Goal: Navigation & Orientation: Understand site structure

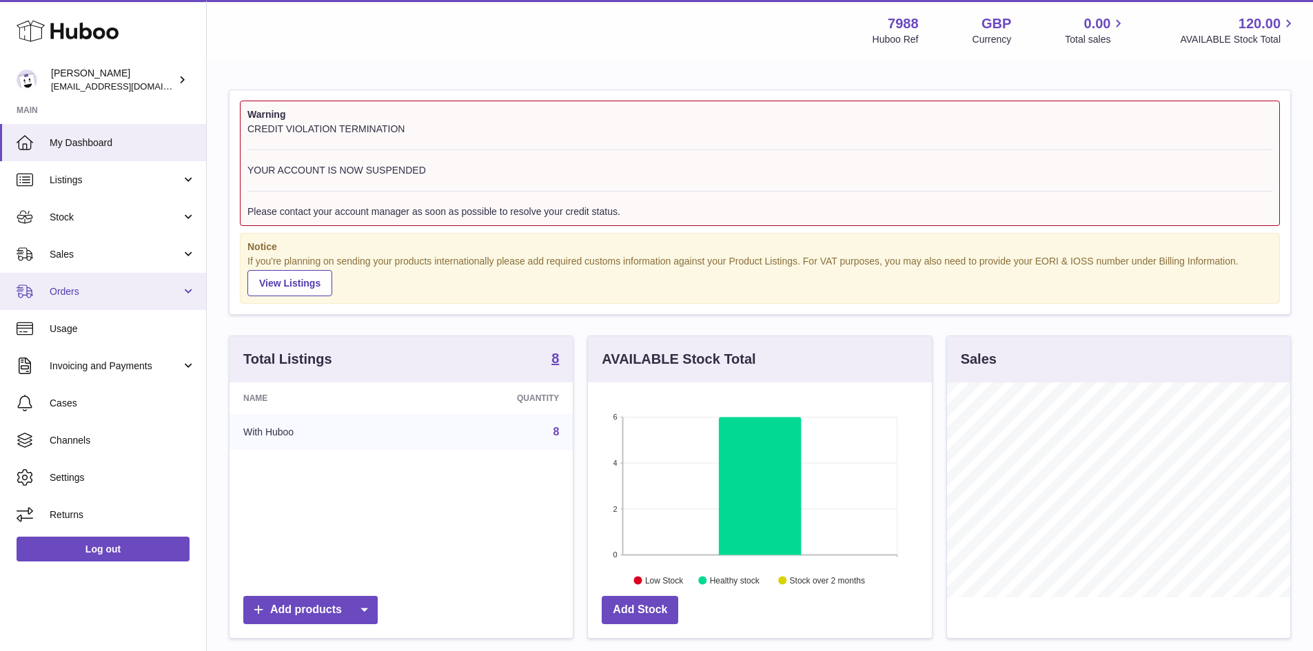
scroll to position [215, 344]
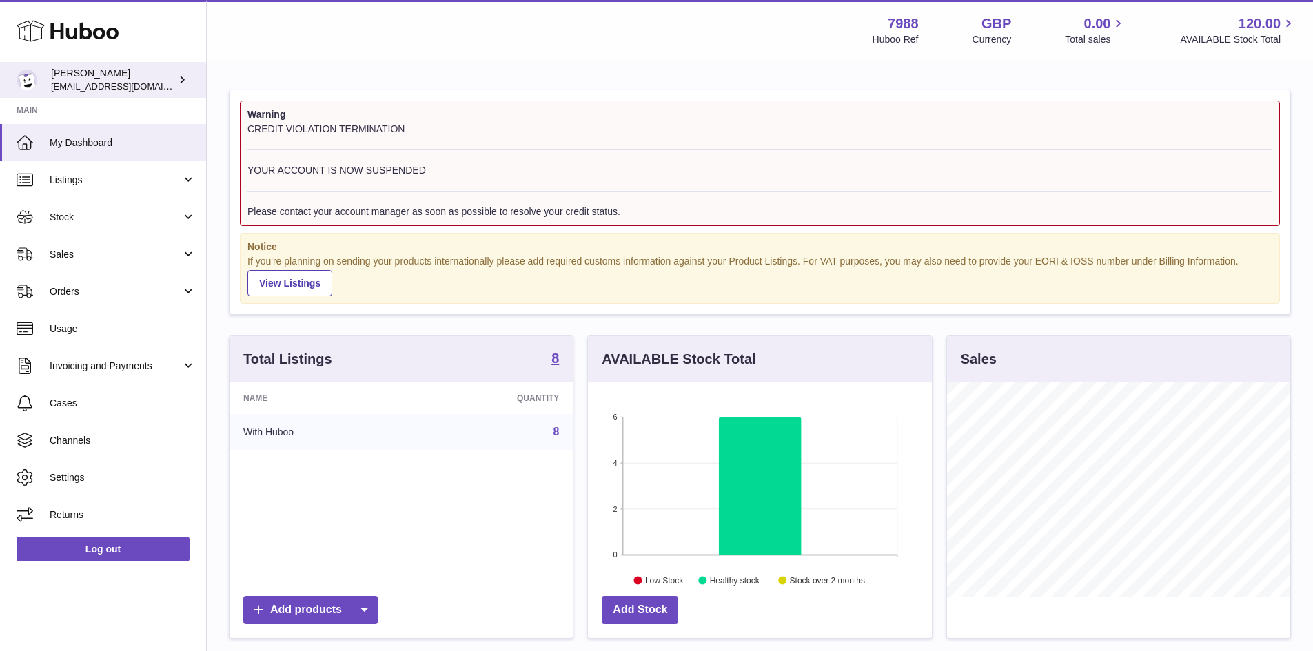
click at [64, 89] on span "[EMAIL_ADDRESS][DOMAIN_NAME]" at bounding box center [127, 86] width 152 height 11
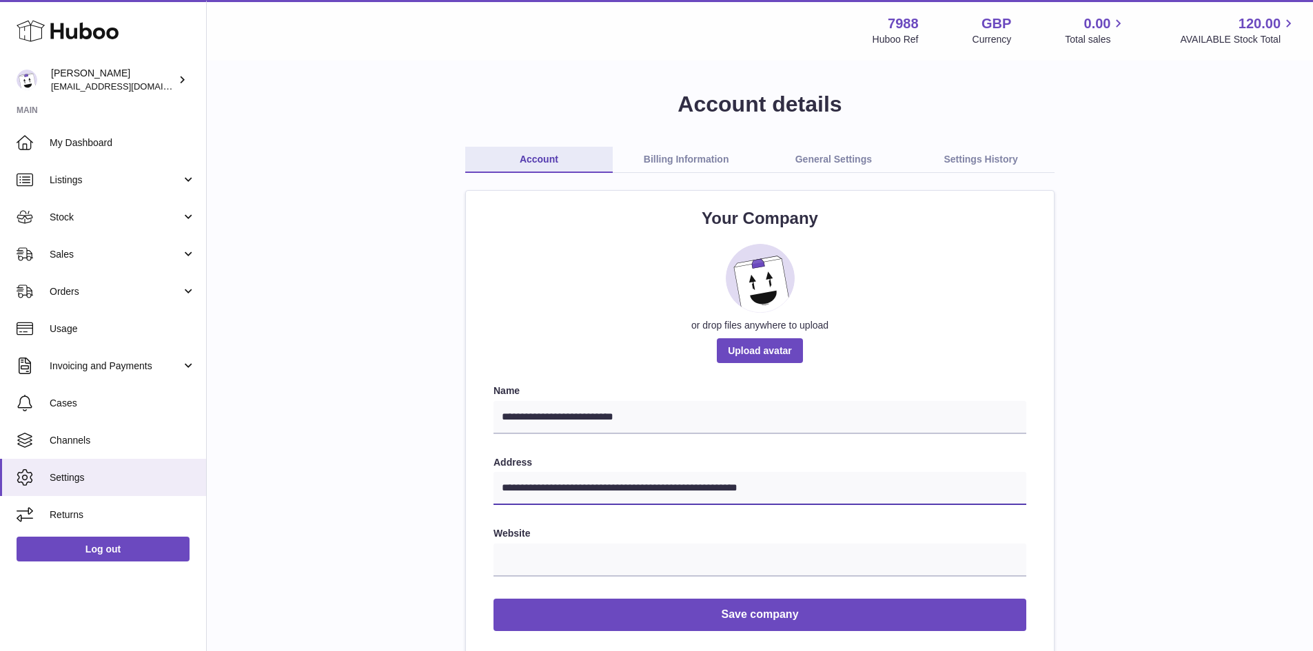
drag, startPoint x: 817, startPoint y: 489, endPoint x: 455, endPoint y: 476, distance: 362.8
click at [672, 165] on link "Billing Information" at bounding box center [686, 160] width 147 height 26
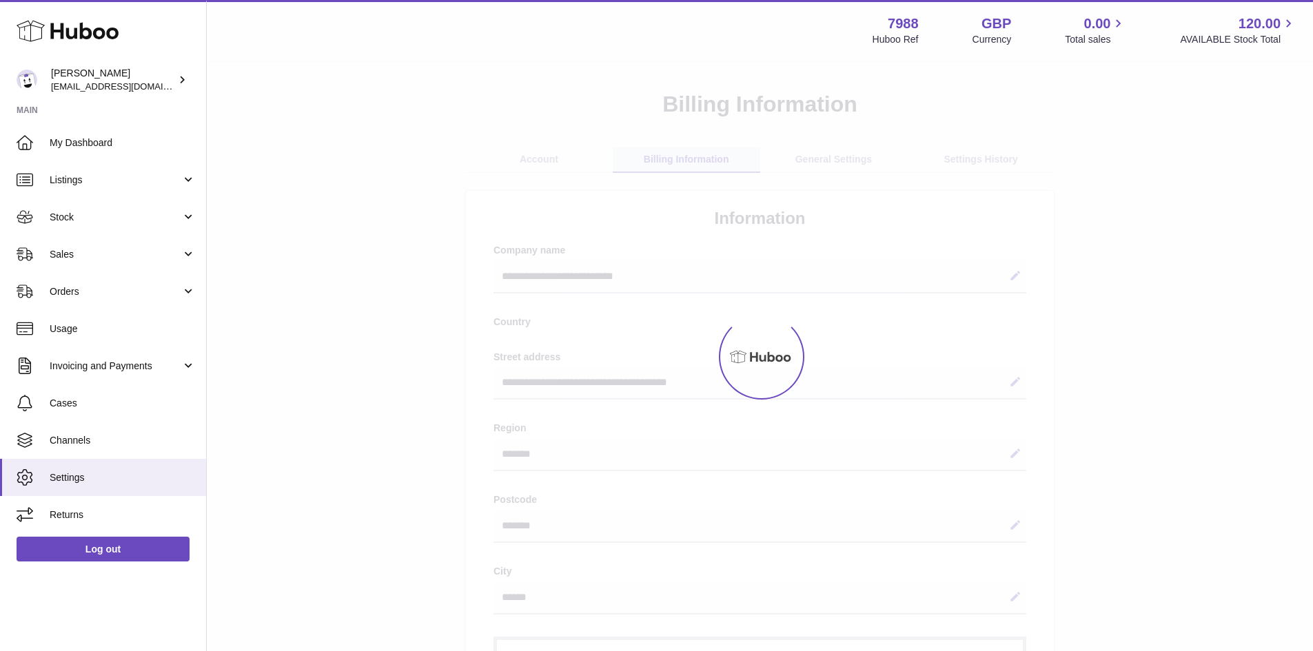
select select "**"
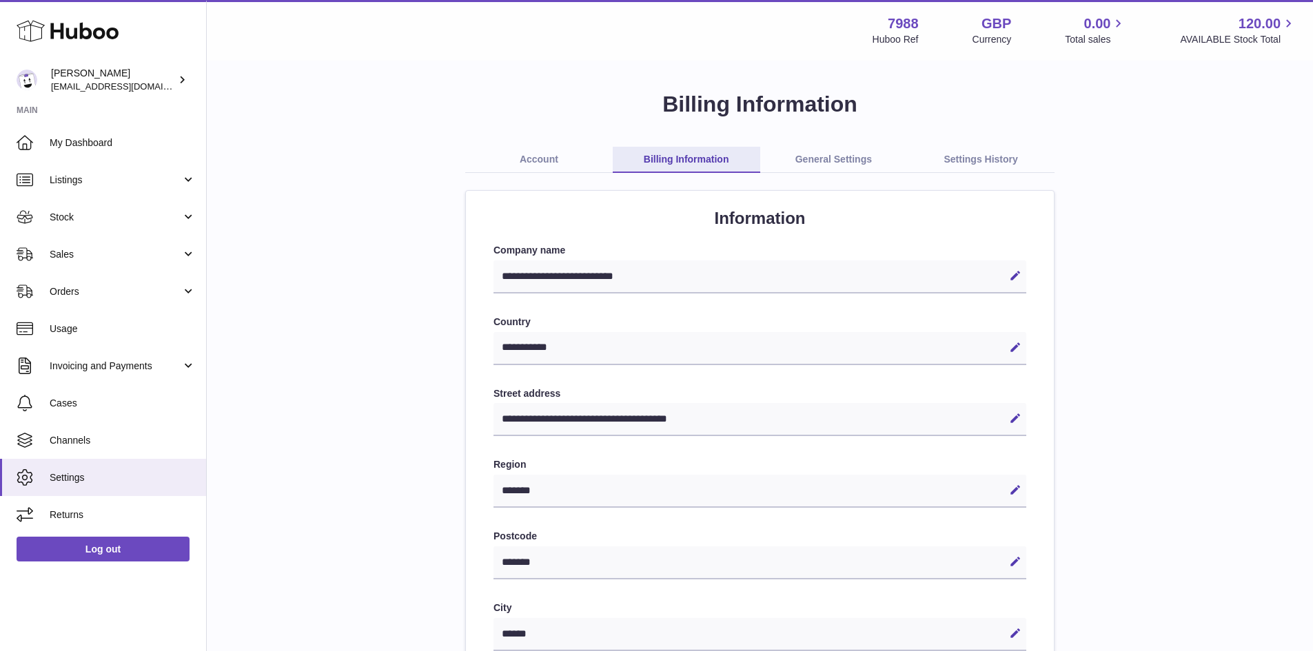
scroll to position [69, 0]
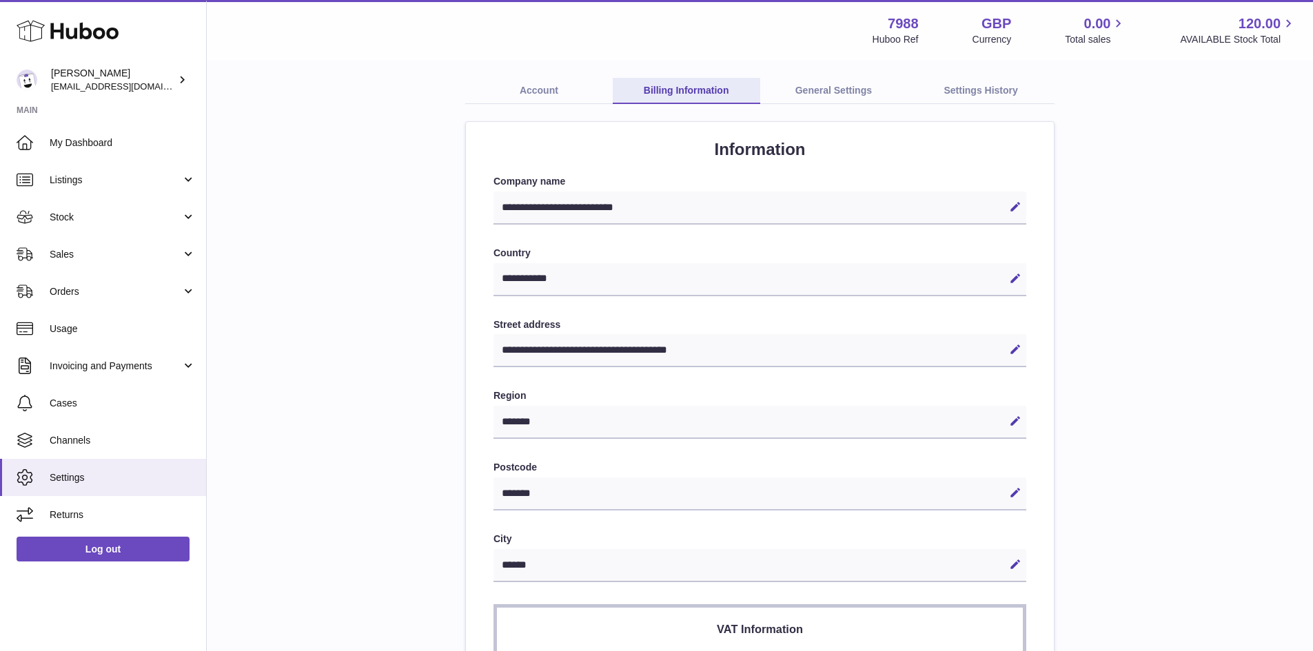
drag, startPoint x: 658, startPoint y: 203, endPoint x: 419, endPoint y: 208, distance: 239.2
click at [419, 208] on div "**********" at bounding box center [760, 534] width 1062 height 1026
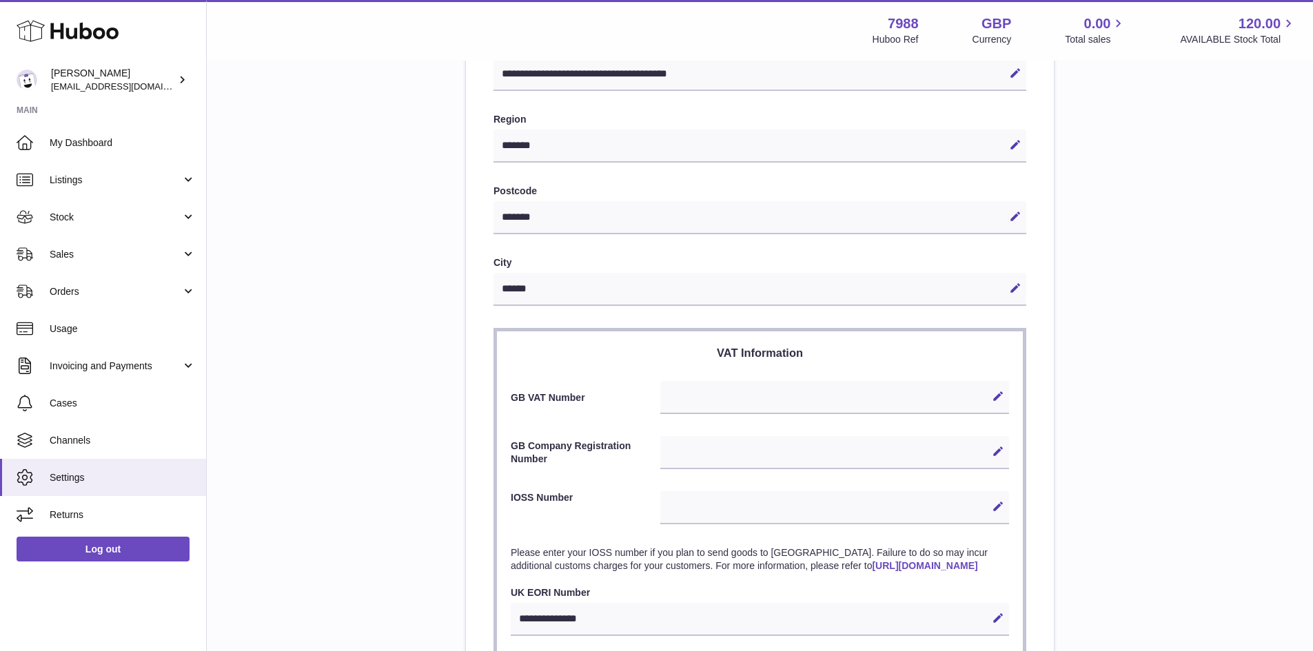
scroll to position [517, 0]
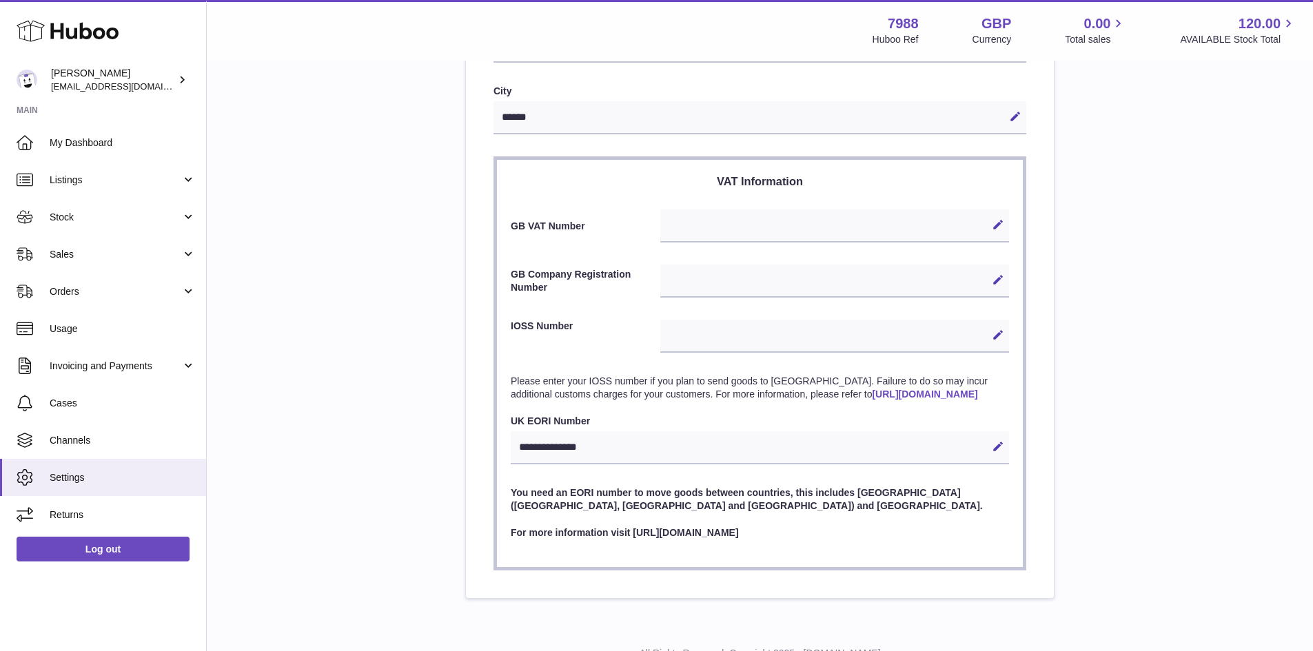
drag, startPoint x: 614, startPoint y: 458, endPoint x: 526, endPoint y: 458, distance: 88.2
click at [526, 458] on div "**********" at bounding box center [760, 447] width 498 height 33
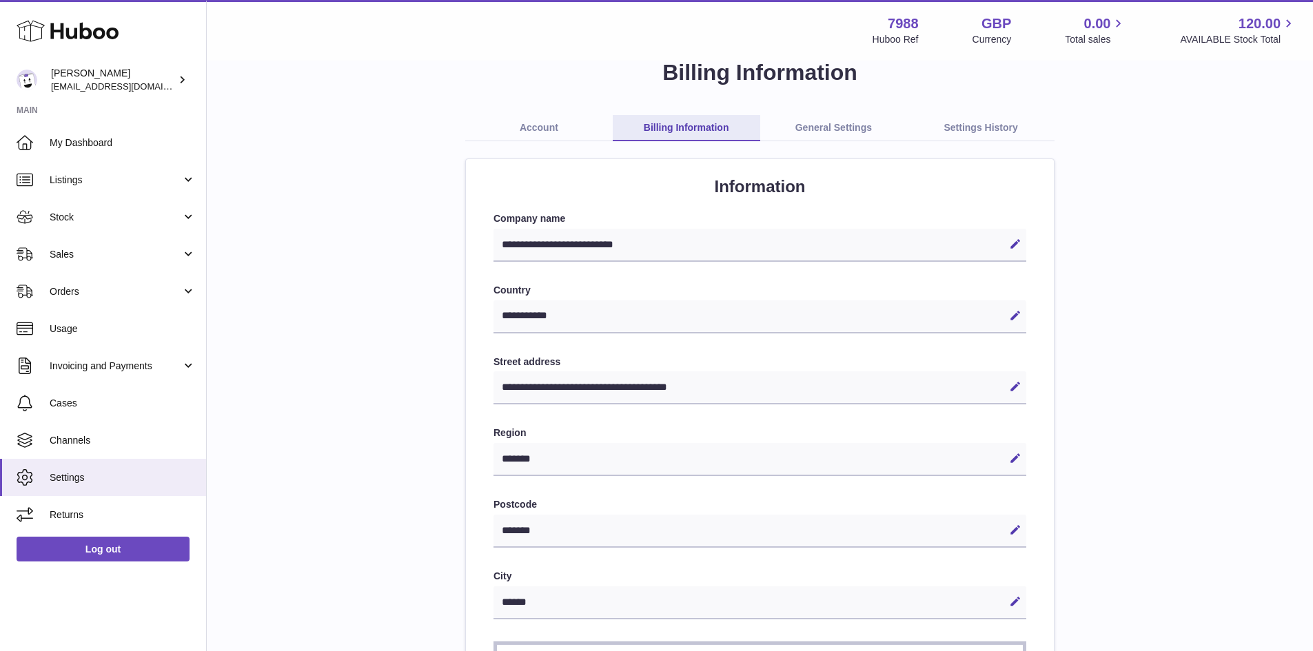
scroll to position [0, 0]
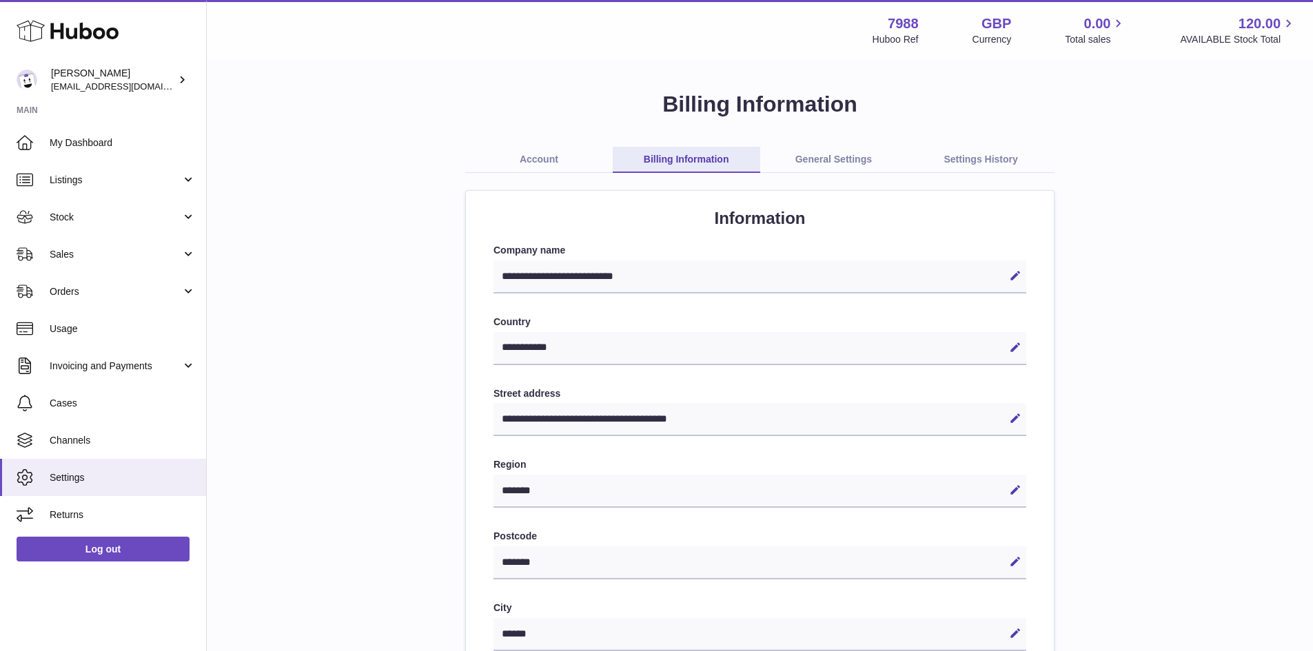
click at [843, 163] on link "General Settings" at bounding box center [833, 160] width 147 height 26
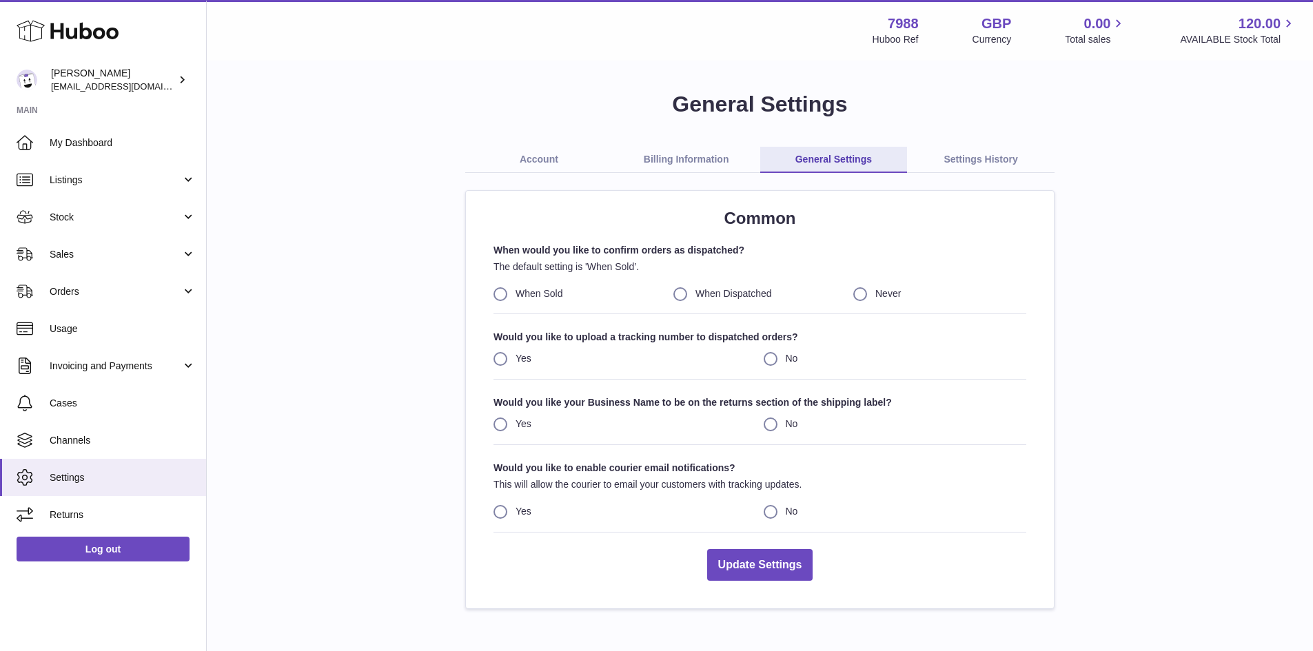
click at [999, 154] on link "Settings History" at bounding box center [980, 160] width 147 height 26
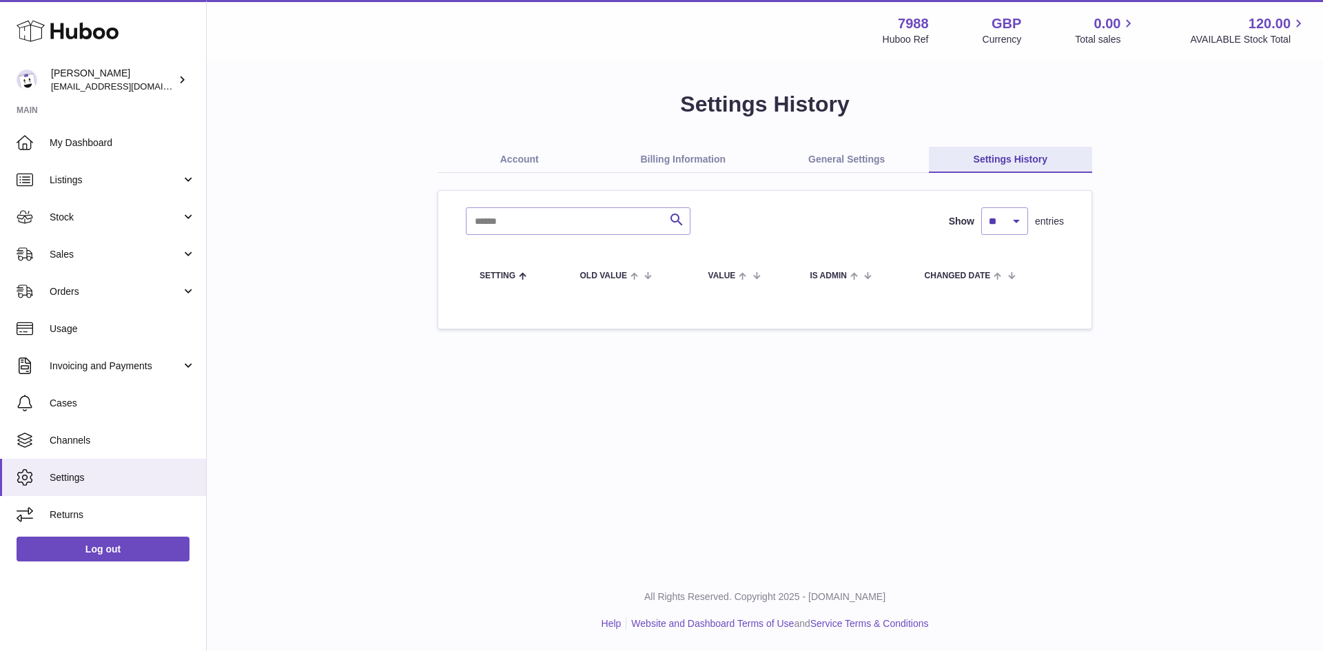
click at [508, 147] on link "Account" at bounding box center [520, 160] width 164 height 26
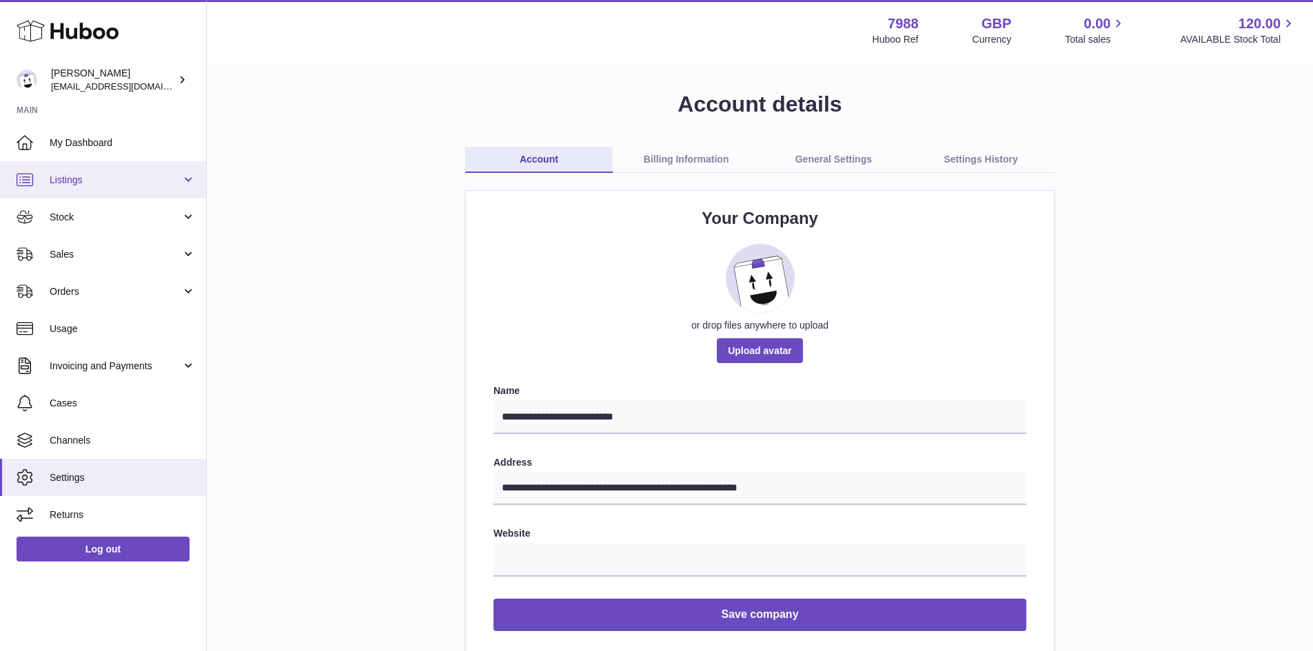
click at [125, 186] on span "Listings" at bounding box center [116, 180] width 132 height 13
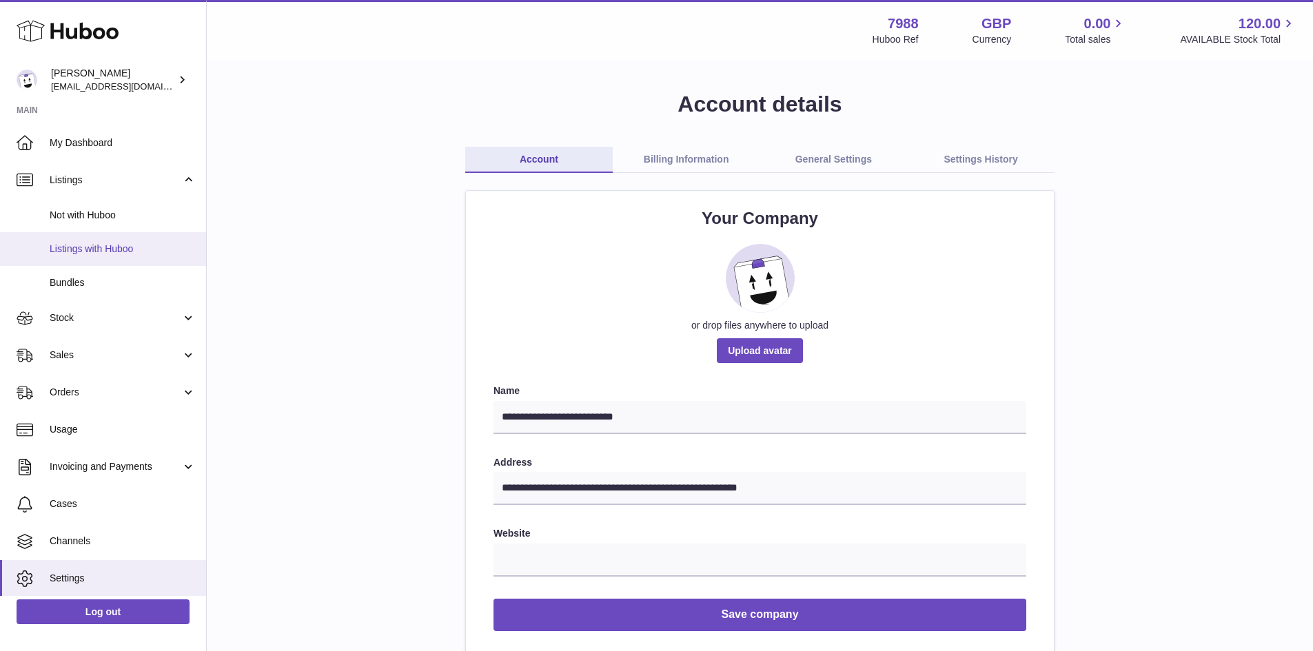
click at [101, 243] on span "Listings with Huboo" at bounding box center [123, 249] width 146 height 13
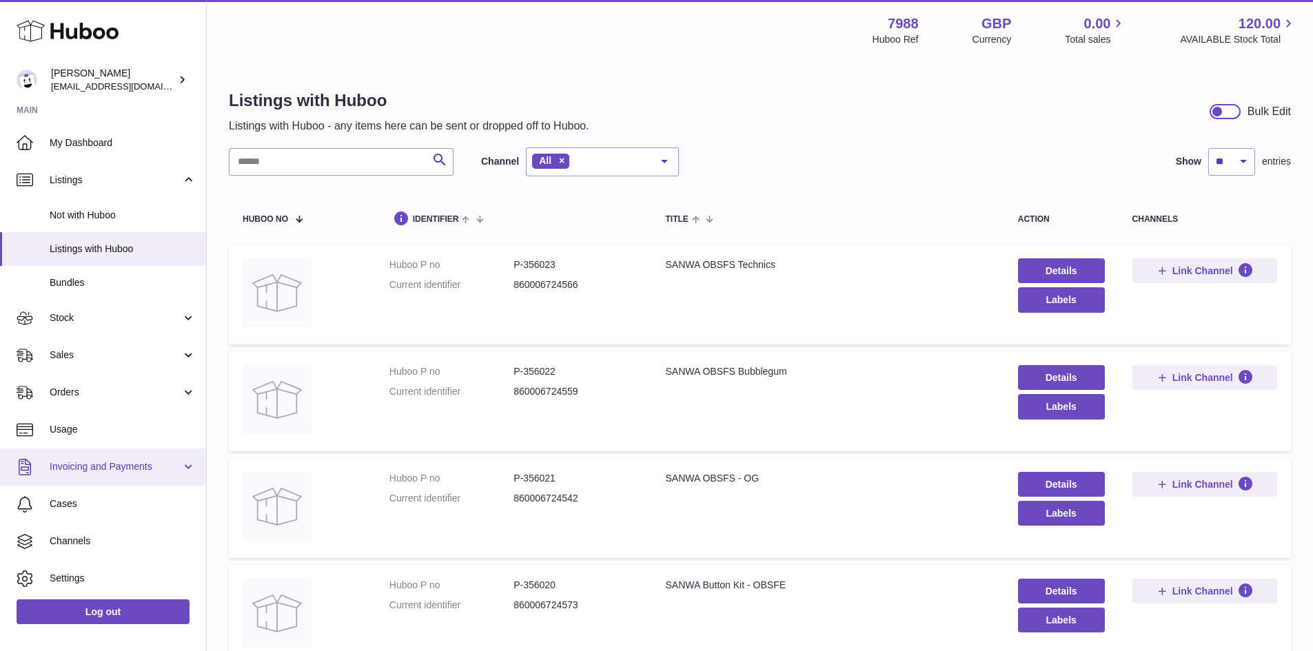
click at [132, 463] on span "Invoicing and Payments" at bounding box center [116, 466] width 132 height 13
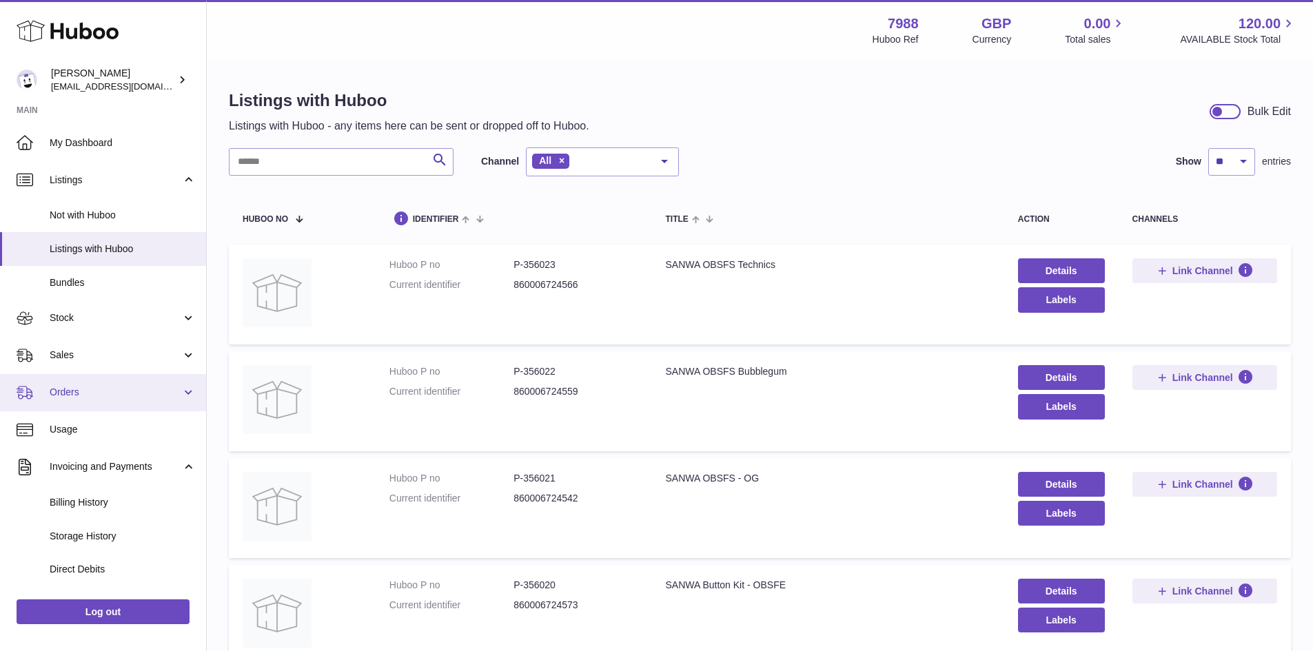
click at [130, 394] on span "Orders" at bounding box center [116, 392] width 132 height 13
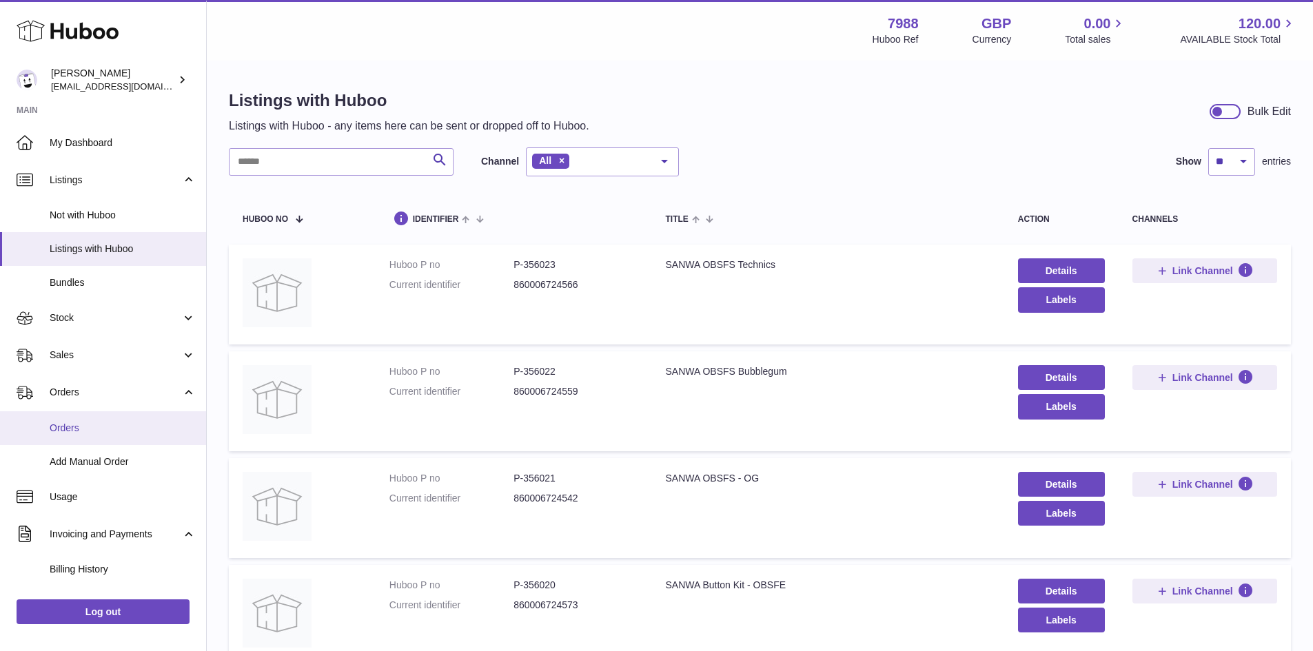
click at [114, 425] on span "Orders" at bounding box center [123, 428] width 146 height 13
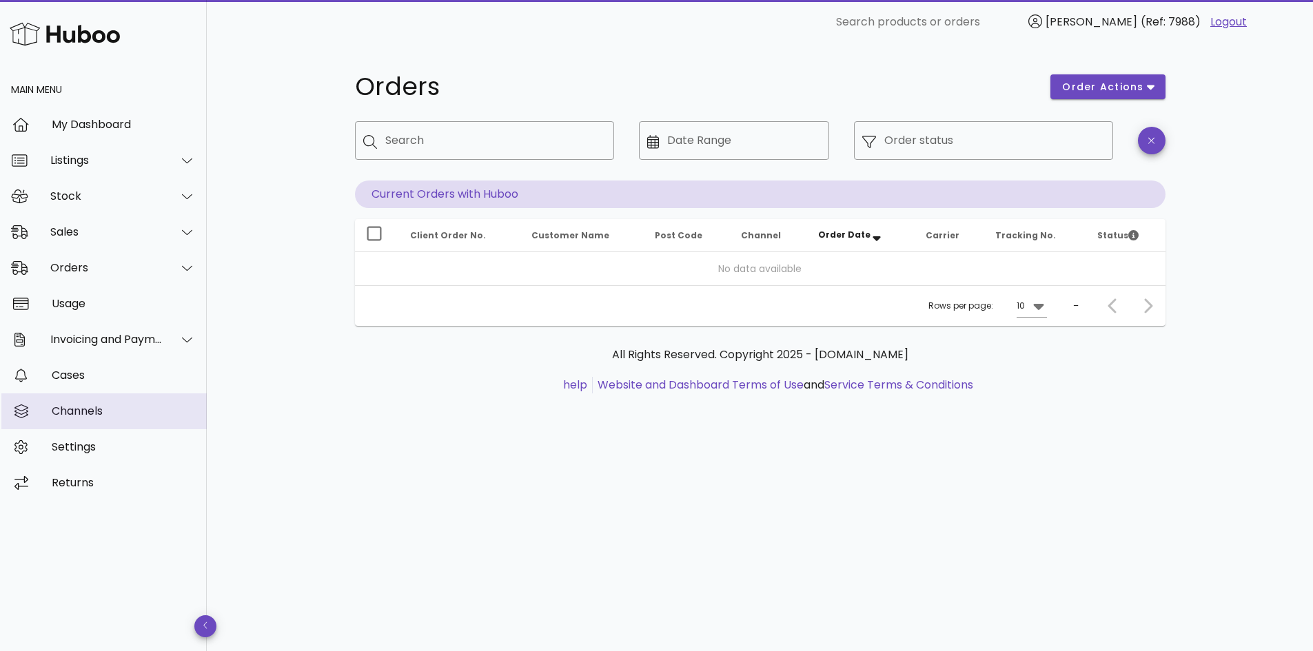
click at [103, 411] on div "Channels" at bounding box center [124, 411] width 144 height 13
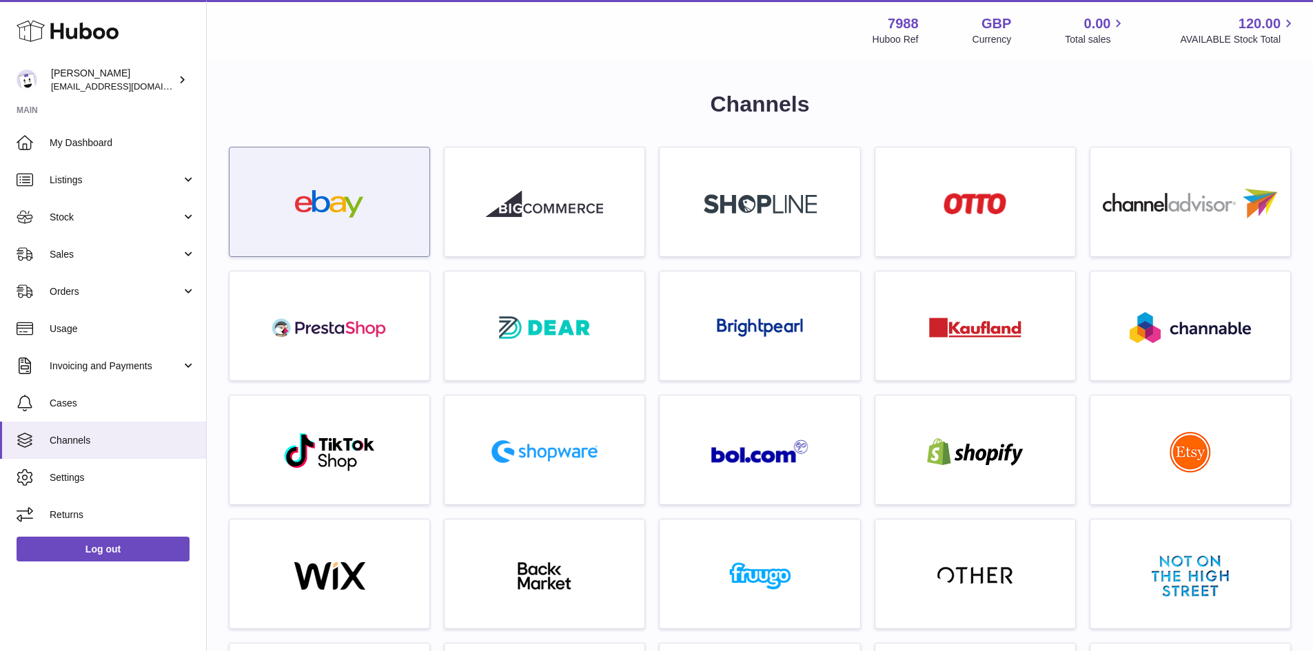
click at [348, 205] on img at bounding box center [329, 204] width 117 height 28
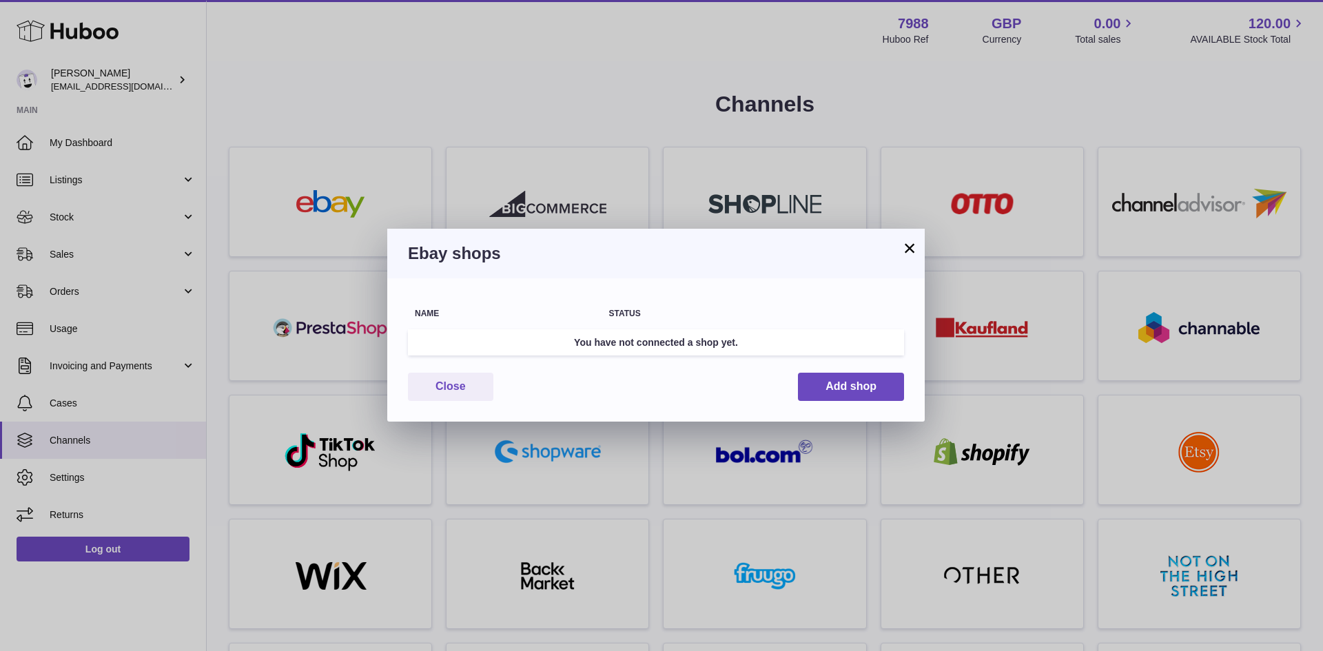
click at [917, 247] on button "×" at bounding box center [909, 248] width 17 height 17
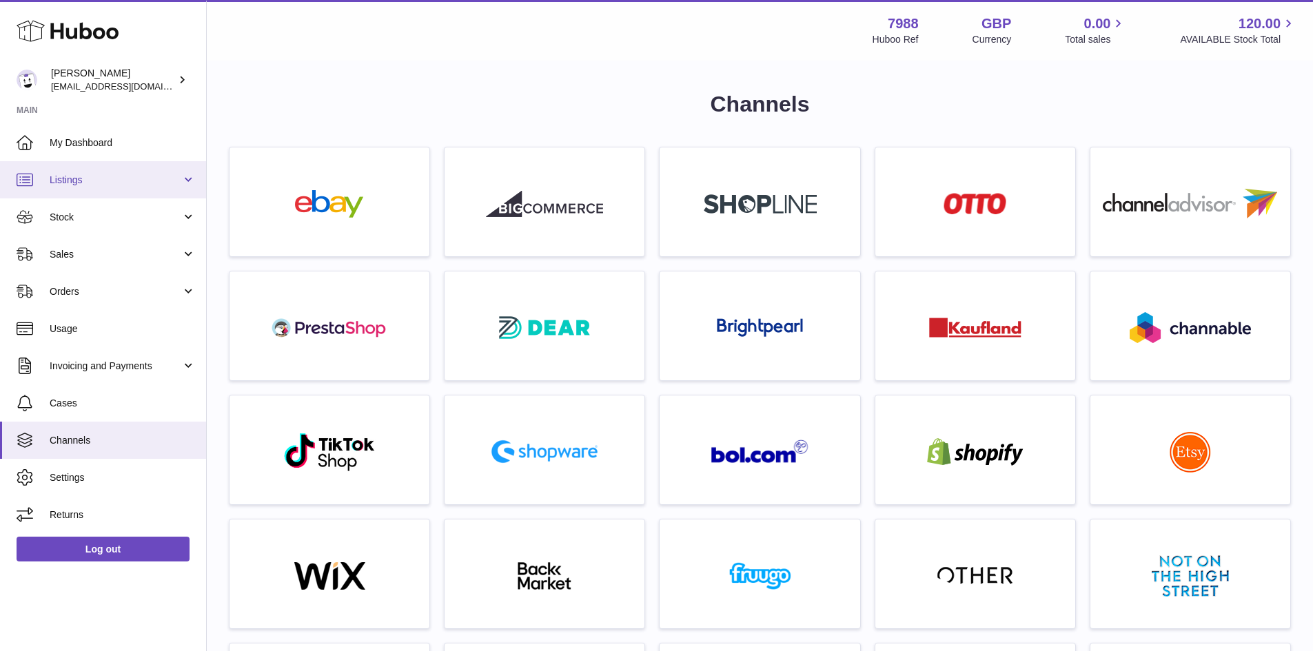
click at [148, 192] on link "Listings" at bounding box center [103, 179] width 206 height 37
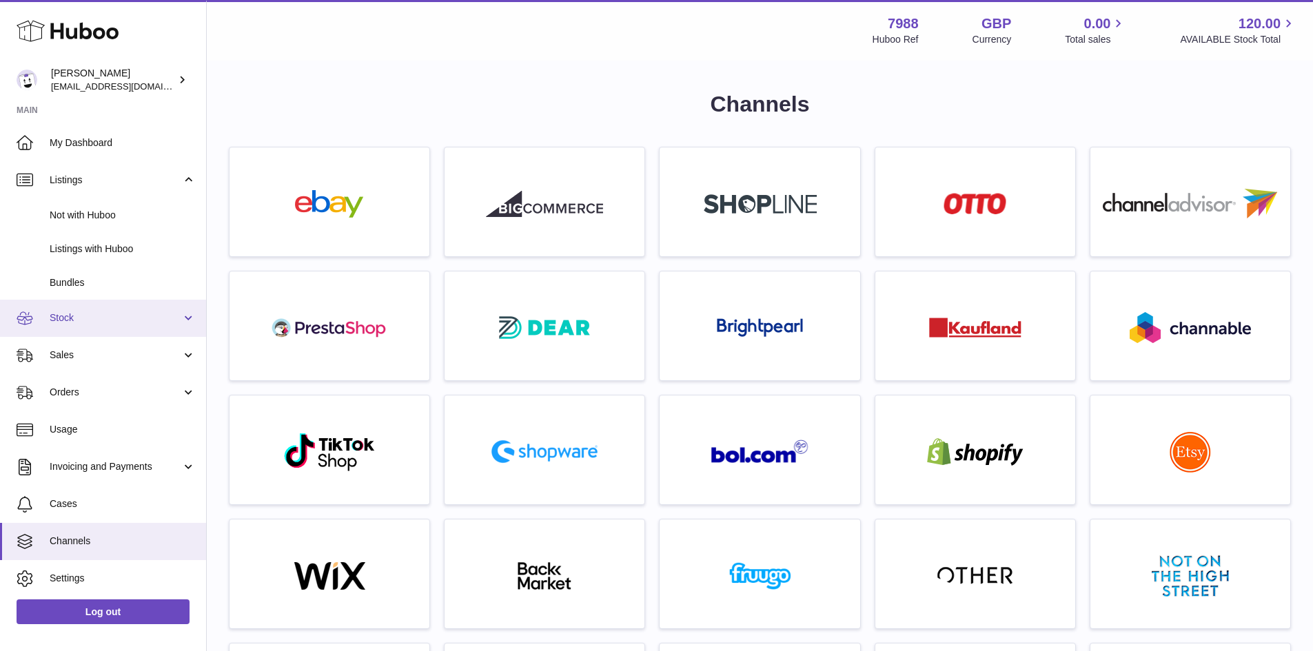
click at [119, 319] on span "Stock" at bounding box center [116, 317] width 132 height 13
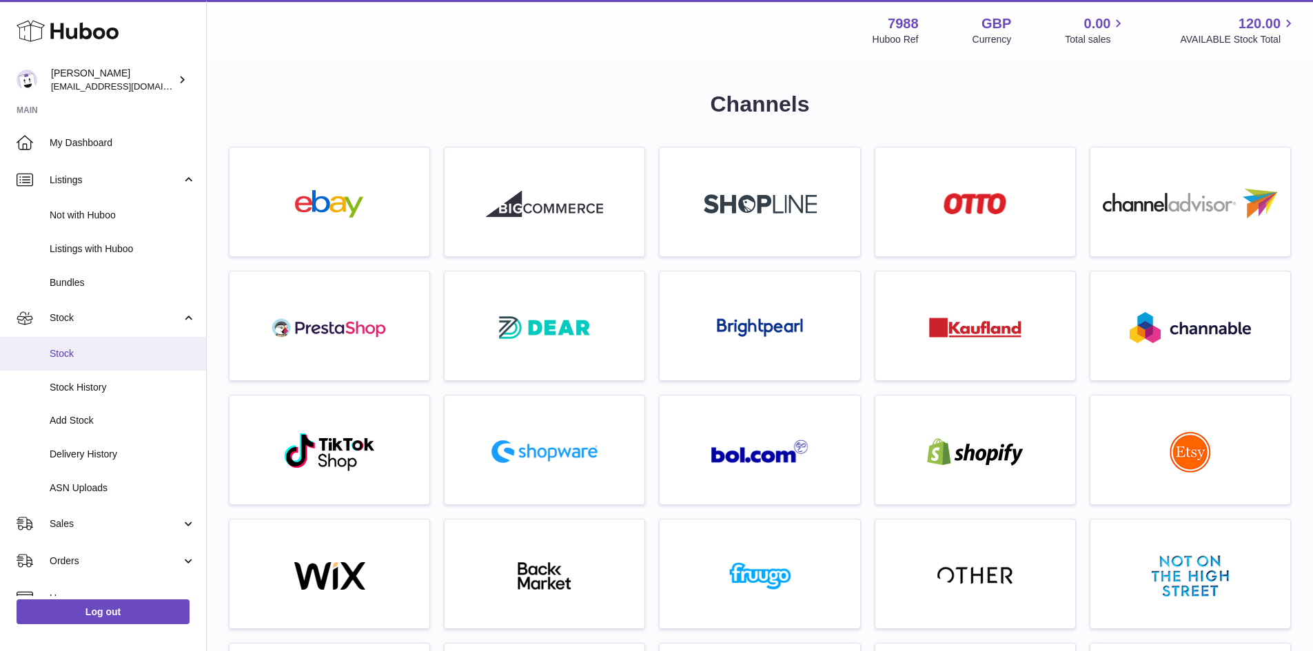
click at [112, 360] on link "Stock" at bounding box center [103, 354] width 206 height 34
